Goal: Transaction & Acquisition: Purchase product/service

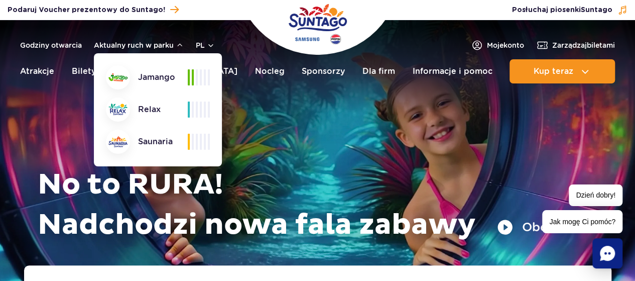
click at [175, 46] on button "Aktualny ruch w parku" at bounding box center [139, 45] width 90 height 8
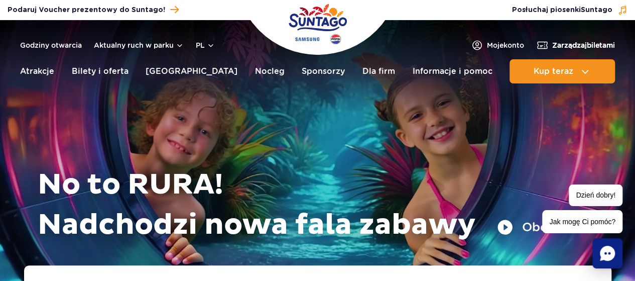
click at [547, 44] on link "Zarządzaj biletami" at bounding box center [576, 45] width 79 height 12
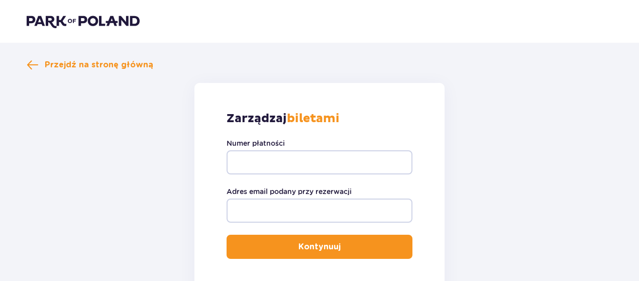
click at [81, 23] on img at bounding box center [83, 21] width 113 height 14
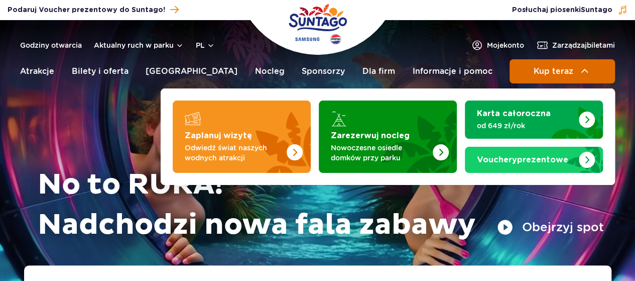
click at [558, 70] on span "Kup teraz" at bounding box center [553, 71] width 40 height 9
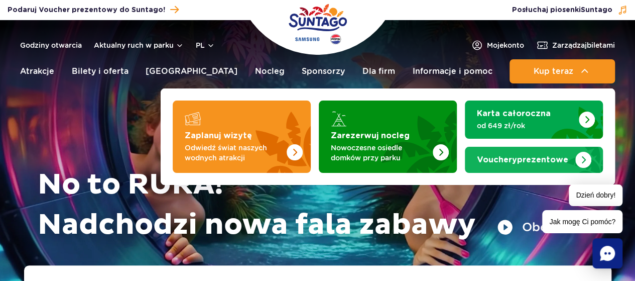
click at [531, 158] on strong "Vouchery prezentowe" at bounding box center [522, 160] width 91 height 8
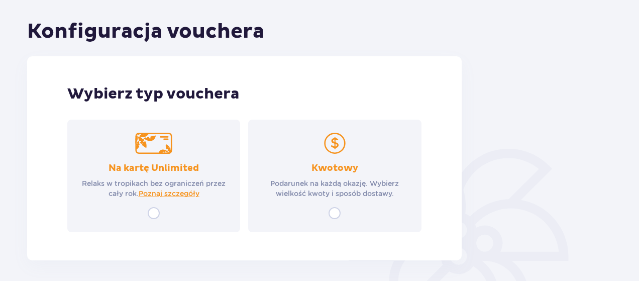
scroll to position [140, 0]
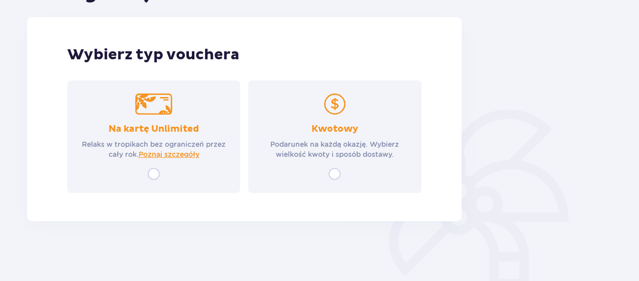
click at [337, 159] on div "Kwotowy Podarunek na każdą okazję. Wybierz wielkość kwoty i sposób dostawy." at bounding box center [334, 136] width 173 height 113
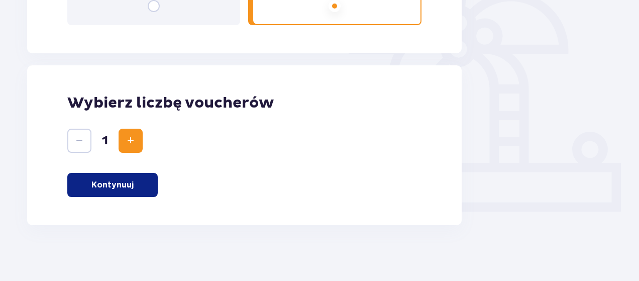
scroll to position [311, 0]
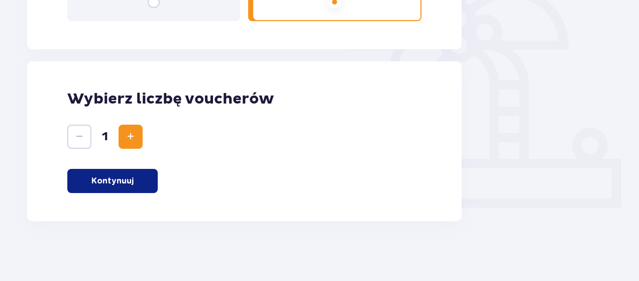
click at [130, 184] on p "Kontynuuj" at bounding box center [112, 180] width 42 height 11
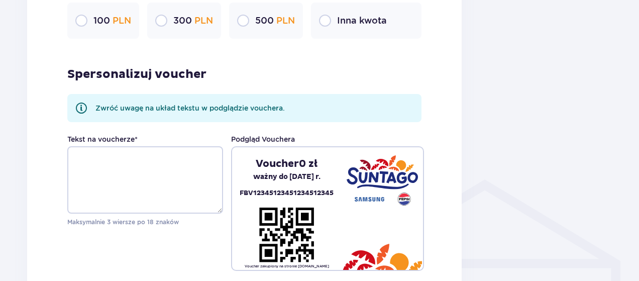
scroll to position [633, 0]
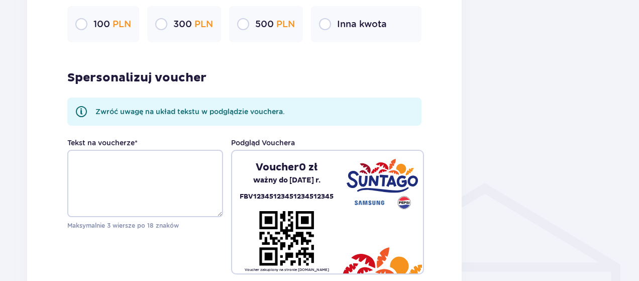
click at [163, 22] on input "radio" at bounding box center [161, 24] width 12 height 12
radio input "true"
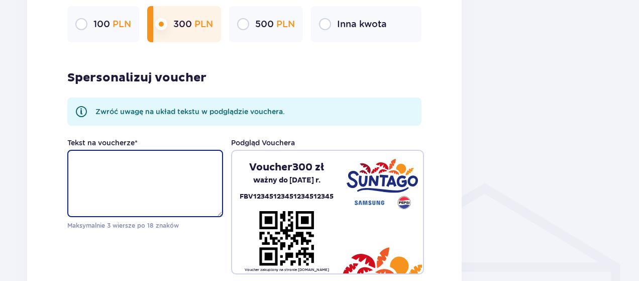
click at [158, 176] on textarea "Tekst na voucherze *" at bounding box center [145, 183] width 156 height 67
type textarea "f"
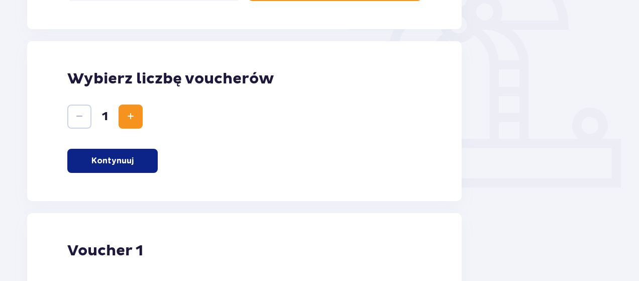
scroll to position [0, 0]
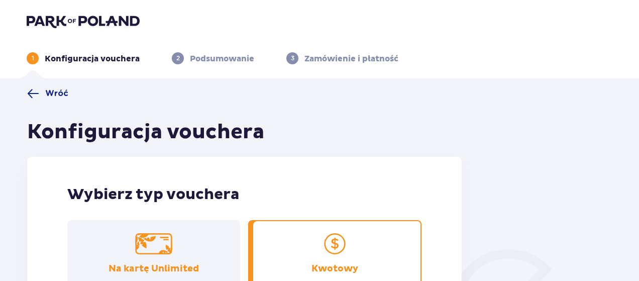
click at [63, 21] on img at bounding box center [83, 21] width 113 height 14
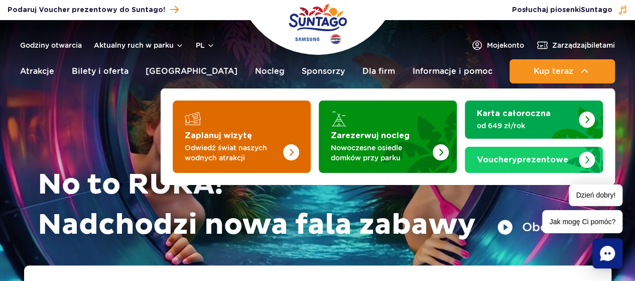
click at [283, 150] on img "Zaplanuj wizytę" at bounding box center [291, 152] width 16 height 16
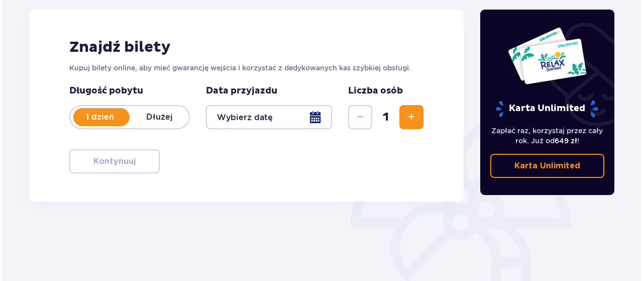
scroll to position [151, 0]
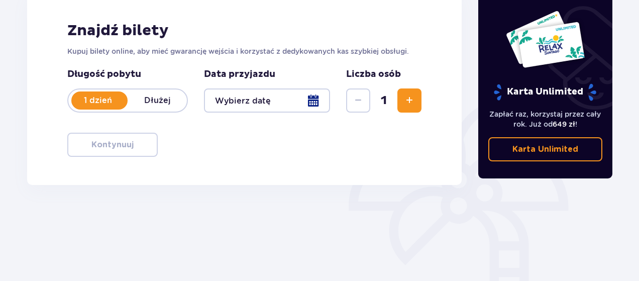
click at [295, 107] on div at bounding box center [267, 100] width 126 height 24
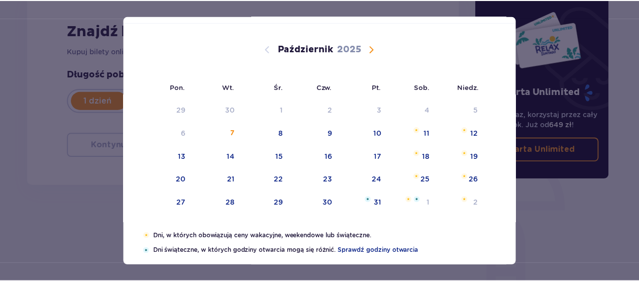
scroll to position [100, 0]
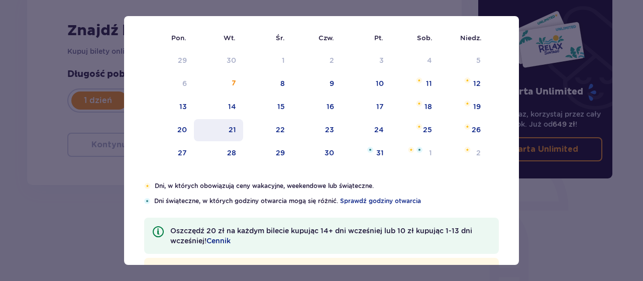
click at [241, 129] on div "21" at bounding box center [219, 130] width 50 height 22
type input "21.10.25"
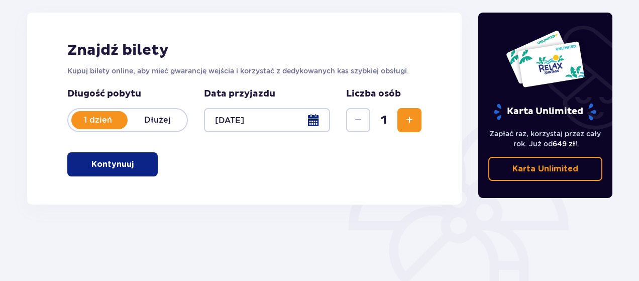
scroll to position [131, 0]
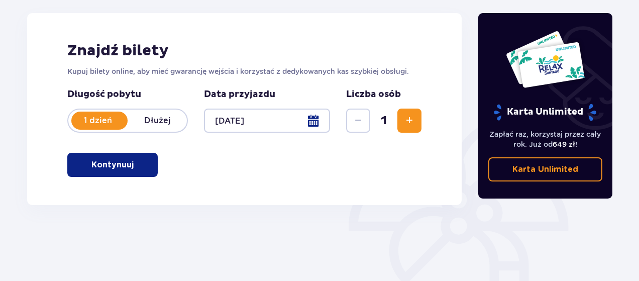
click at [419, 122] on button "Zwiększ" at bounding box center [409, 121] width 24 height 24
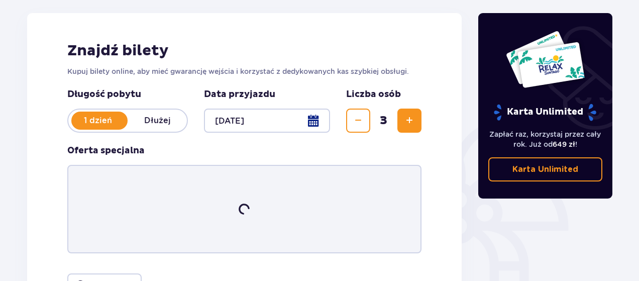
click at [419, 122] on button "Zwiększ" at bounding box center [409, 121] width 24 height 24
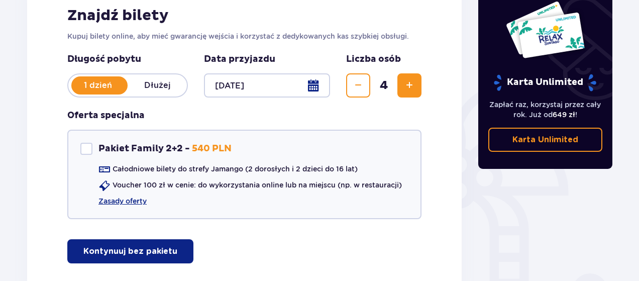
scroll to position [181, 0]
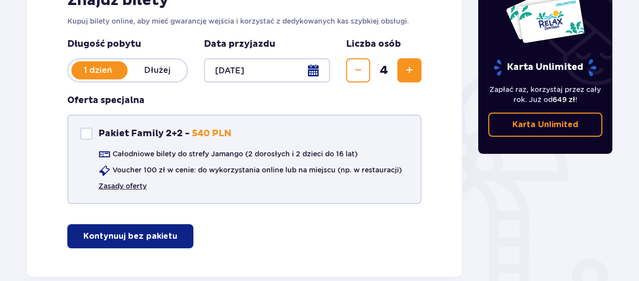
click at [130, 182] on link "Zasady oferty" at bounding box center [122, 186] width 48 height 10
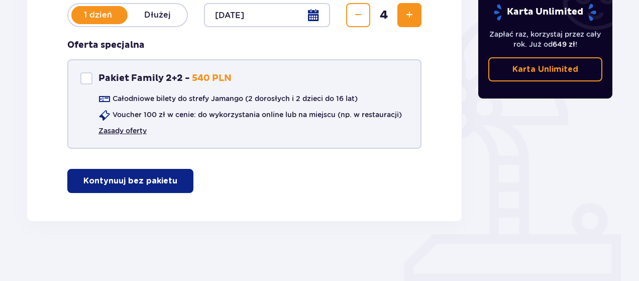
scroll to position [236, 0]
click at [130, 186] on p "Kontynuuj bez pakietu" at bounding box center [130, 180] width 94 height 11
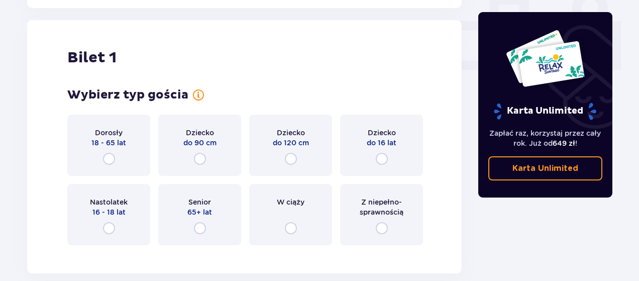
scroll to position [457, 0]
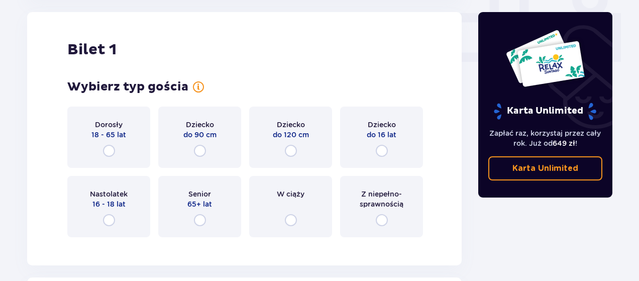
click at [101, 144] on div "Dorosły 18 - 65 lat" at bounding box center [108, 136] width 83 height 61
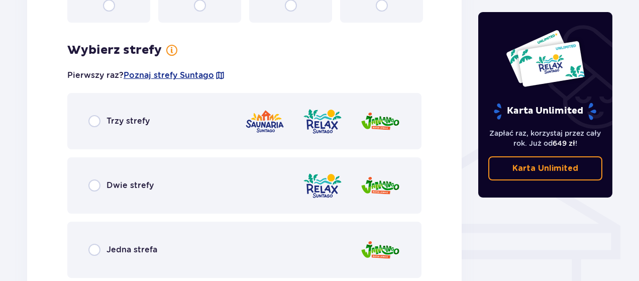
scroll to position [702, 0]
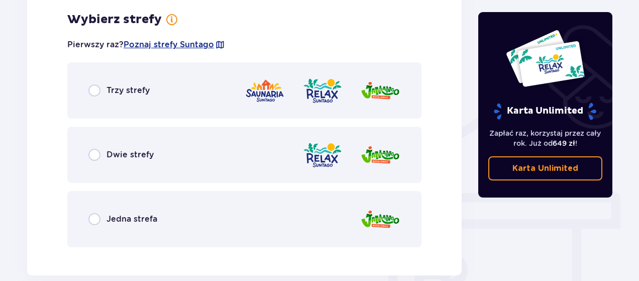
click at [115, 149] on div "Dwie strefy" at bounding box center [120, 155] width 65 height 12
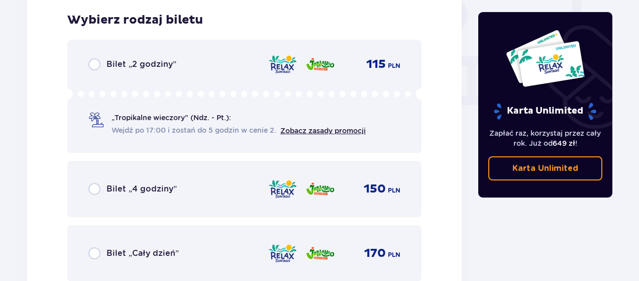
scroll to position [957, 0]
click at [89, 67] on input "radio" at bounding box center [94, 64] width 12 height 12
radio input "true"
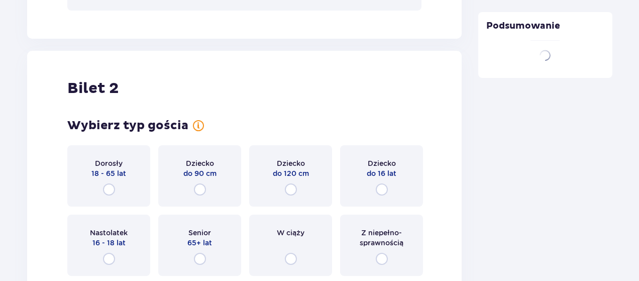
scroll to position [1266, 0]
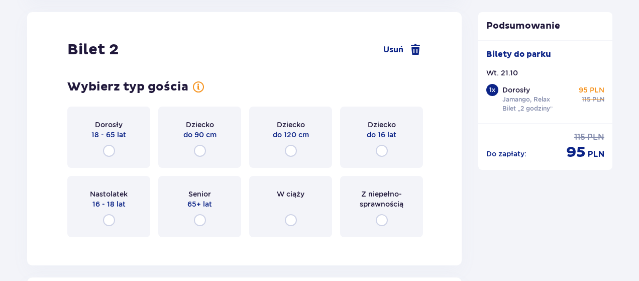
click at [120, 148] on div "Dorosły 18 - 65 lat" at bounding box center [108, 136] width 83 height 61
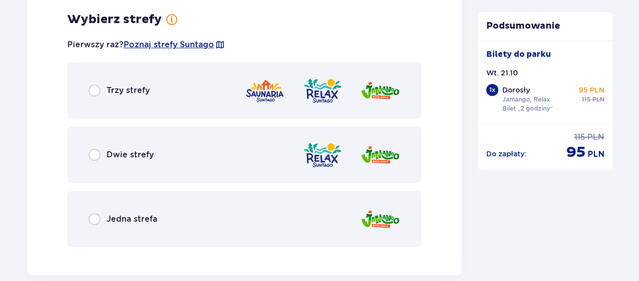
click at [160, 144] on div "Dwie strefy" at bounding box center [244, 155] width 354 height 56
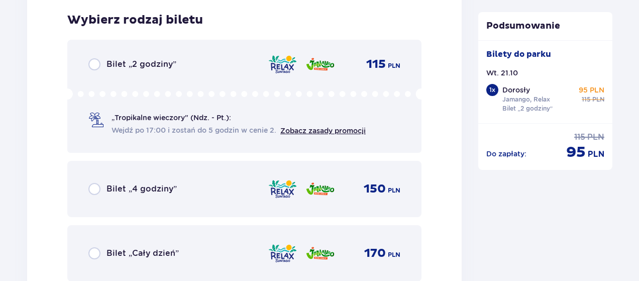
scroll to position [1767, 0]
click at [93, 59] on input "radio" at bounding box center [94, 64] width 12 height 12
radio input "true"
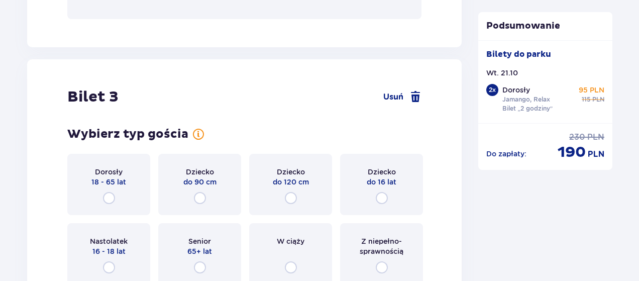
scroll to position [2076, 0]
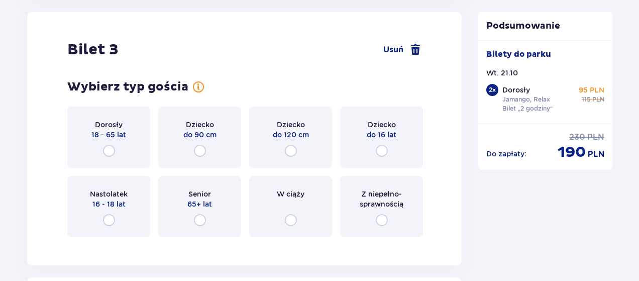
click at [110, 151] on input "radio" at bounding box center [109, 151] width 12 height 12
radio input "true"
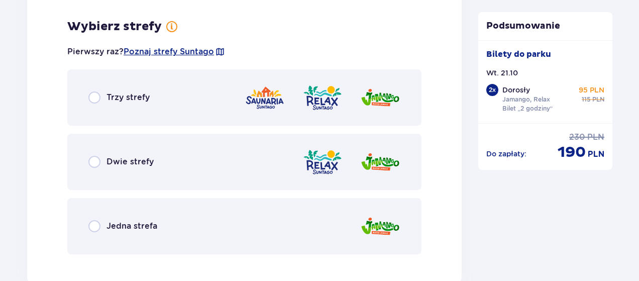
scroll to position [2321, 0]
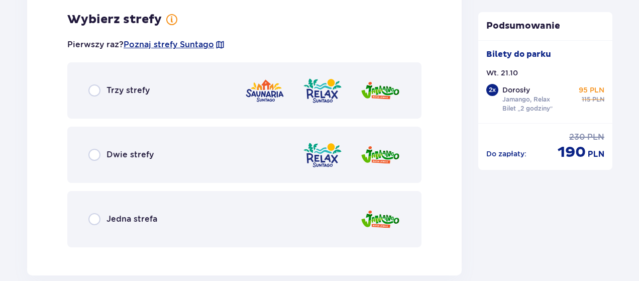
click at [99, 155] on input "radio" at bounding box center [94, 155] width 12 height 12
radio input "true"
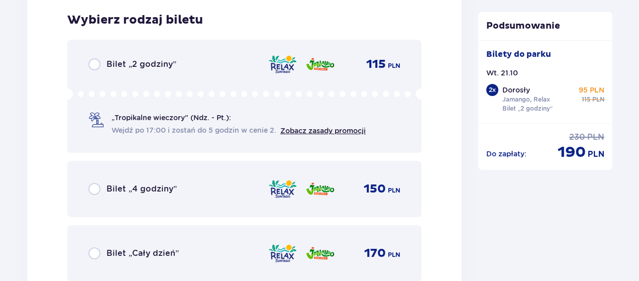
scroll to position [2576, 0]
click at [94, 70] on div "Bilet „2 godziny” 115 PLN „Tropikalne wieczory" (Ndz. - Pt.): Wejdź po 17:00 i …" at bounding box center [244, 95] width 354 height 113
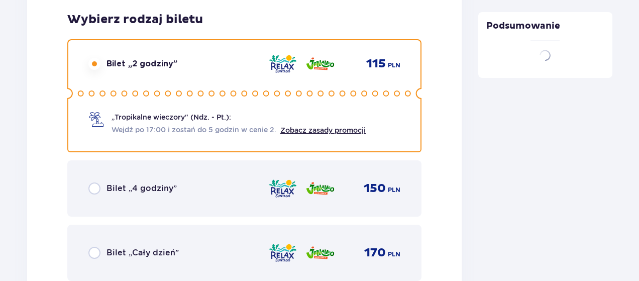
scroll to position [2846, 0]
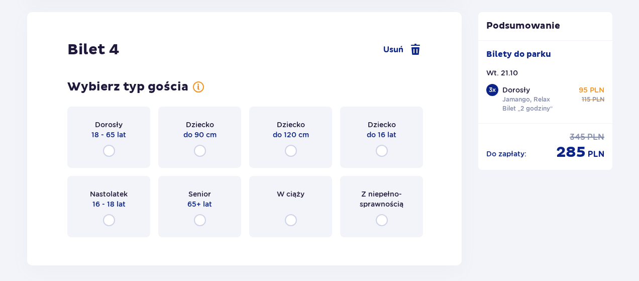
click at [106, 155] on input "radio" at bounding box center [109, 151] width 12 height 12
radio input "true"
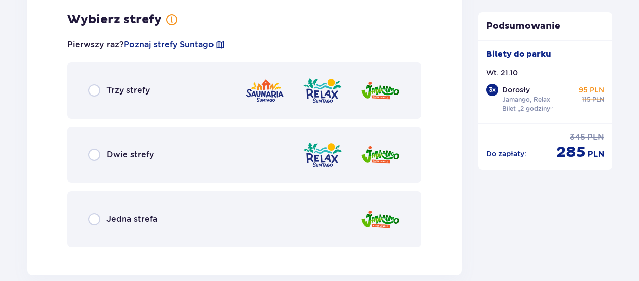
click at [106, 155] on div "Dwie strefy" at bounding box center [120, 155] width 65 height 12
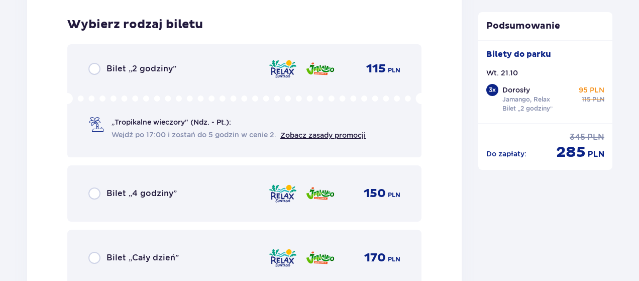
scroll to position [3385, 0]
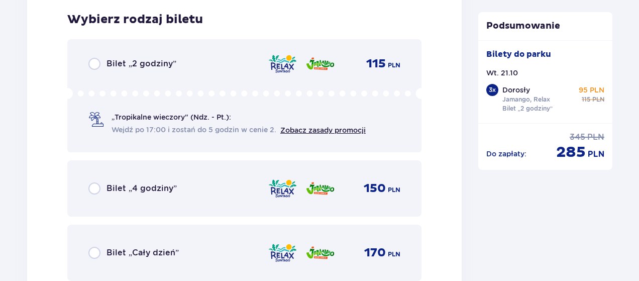
click at [86, 66] on div "Bilet „2 godziny” 115 PLN „Tropikalne wieczory" (Ndz. - Pt.): Wejdź po 17:00 i …" at bounding box center [244, 95] width 354 height 113
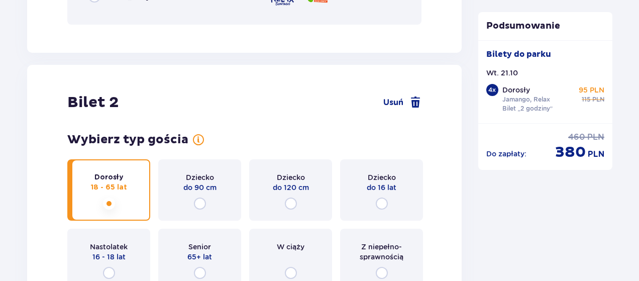
scroll to position [962, 0]
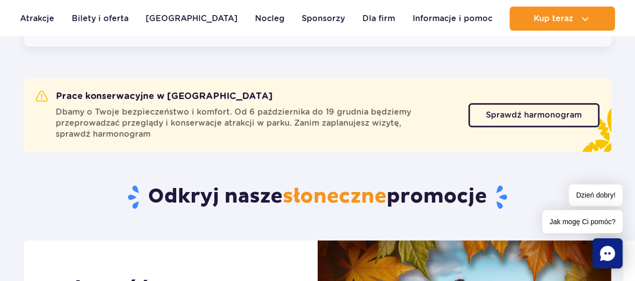
scroll to position [352, 0]
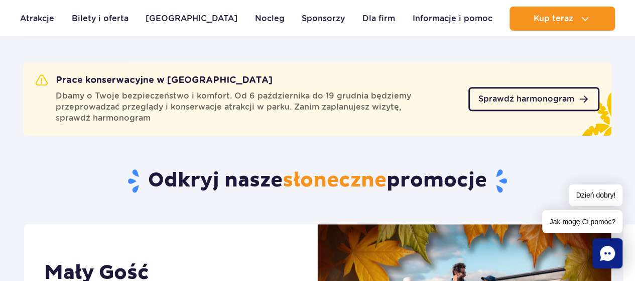
click at [500, 104] on link "Sprawdź harmonogram" at bounding box center [534, 99] width 131 height 24
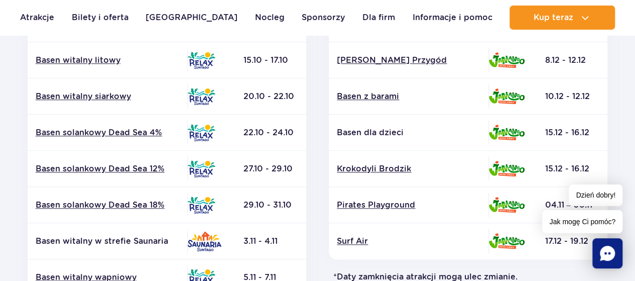
scroll to position [352, 0]
